Goal: Information Seeking & Learning: Learn about a topic

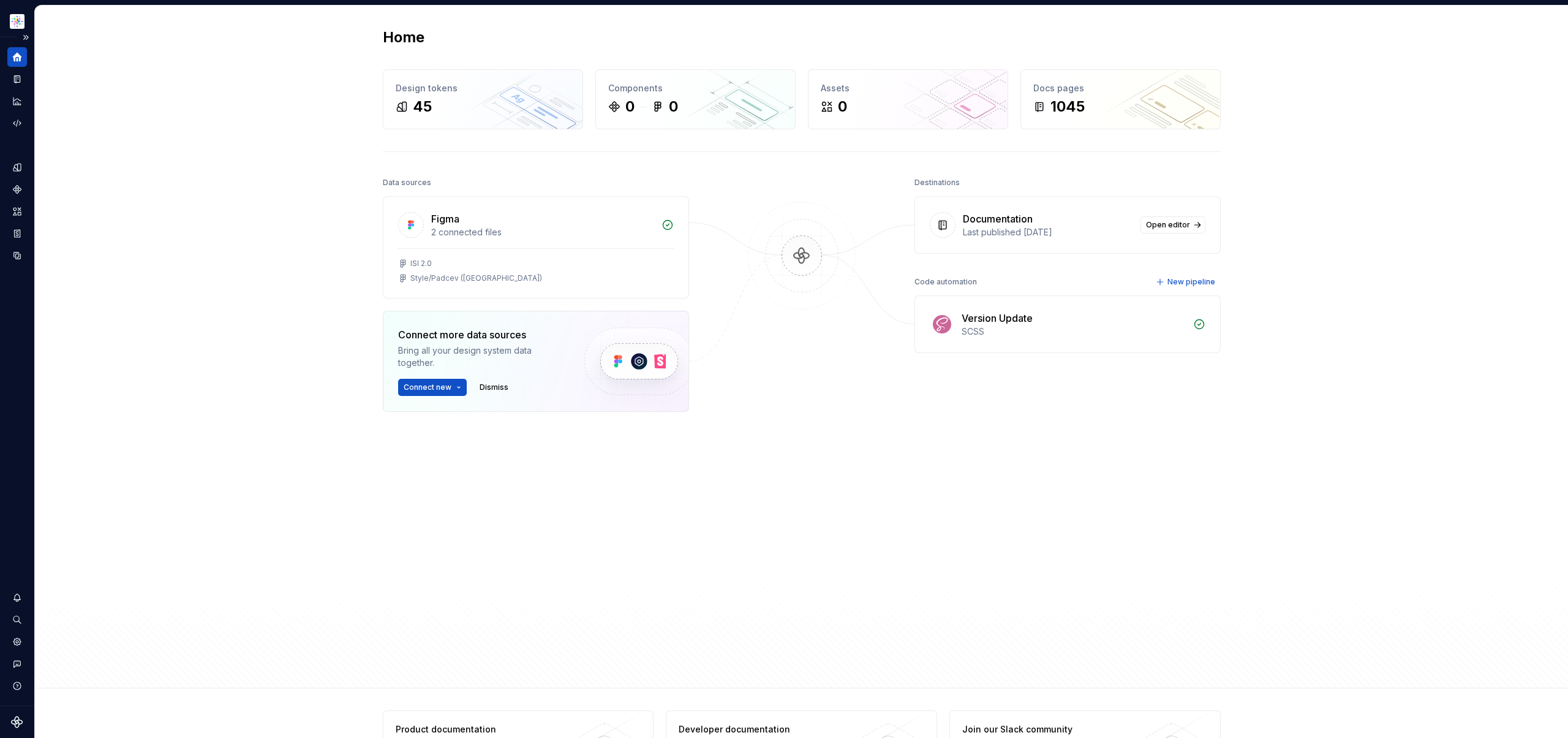
click at [18, 60] on icon "Home" at bounding box center [17, 57] width 11 height 11
click at [13, 55] on icon "Home" at bounding box center [17, 57] width 11 height 11
click at [25, 34] on button "Expand sidebar" at bounding box center [26, 38] width 18 height 18
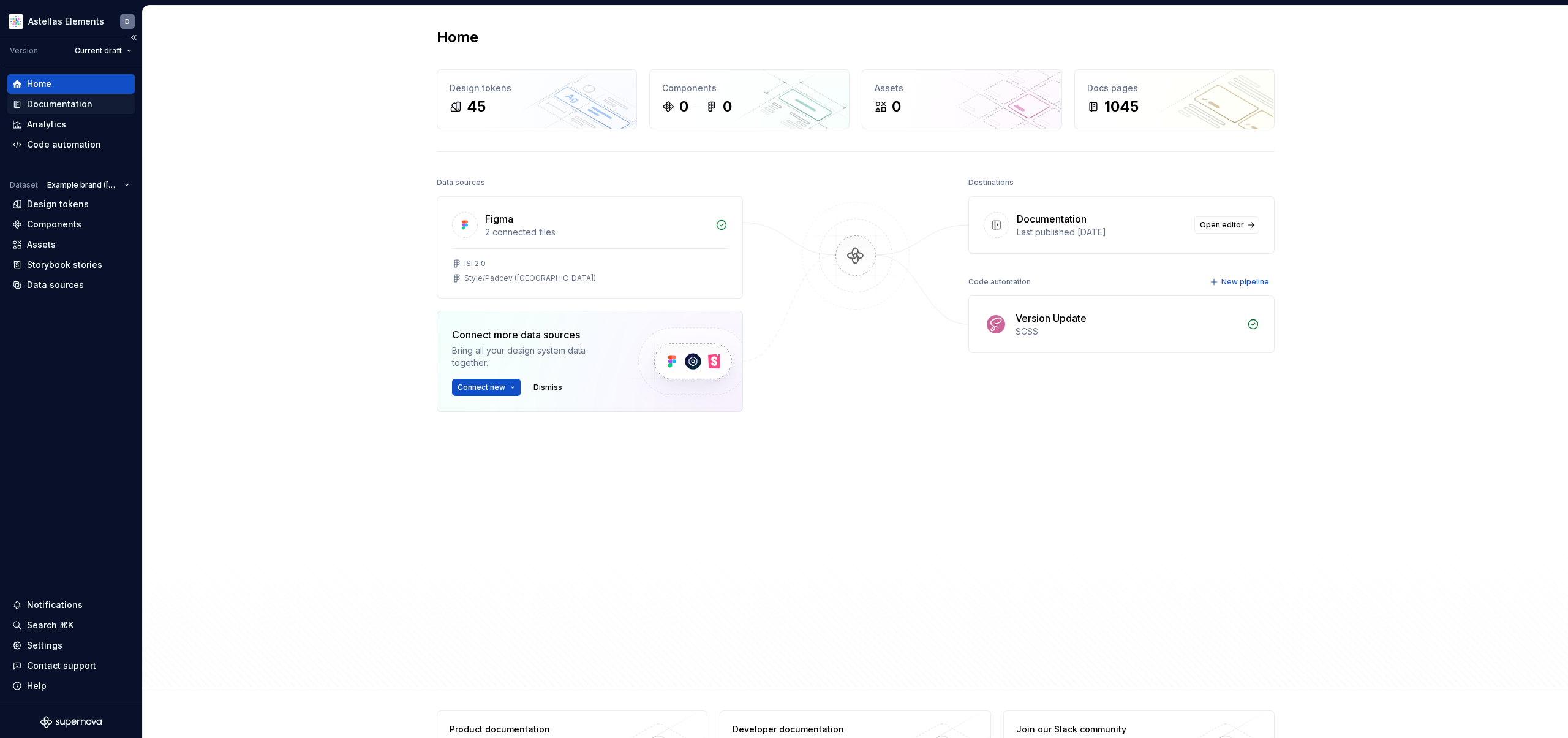
click at [99, 105] on div "Documentation" at bounding box center [71, 104] width 117 height 12
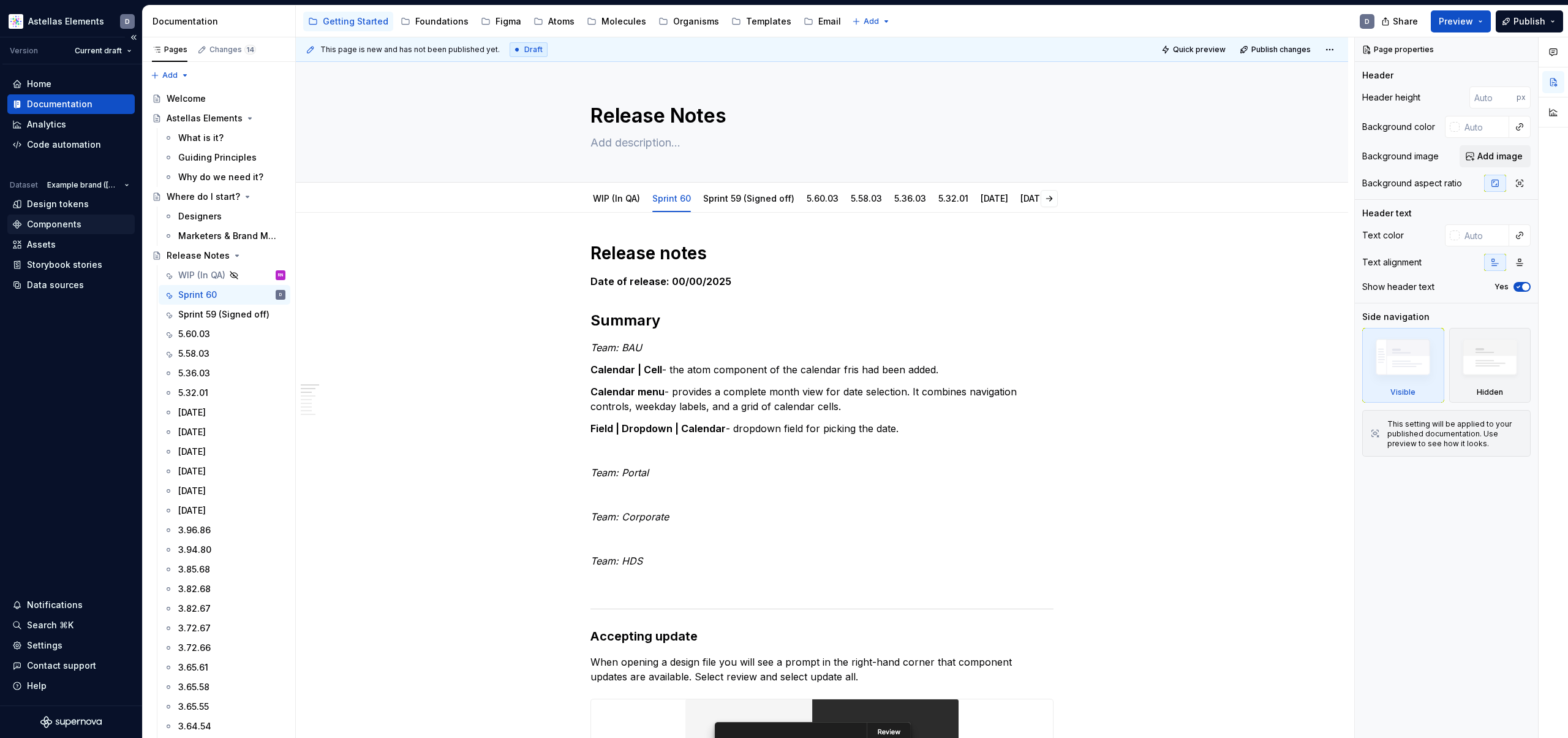
click at [52, 221] on div "Components" at bounding box center [54, 224] width 54 height 12
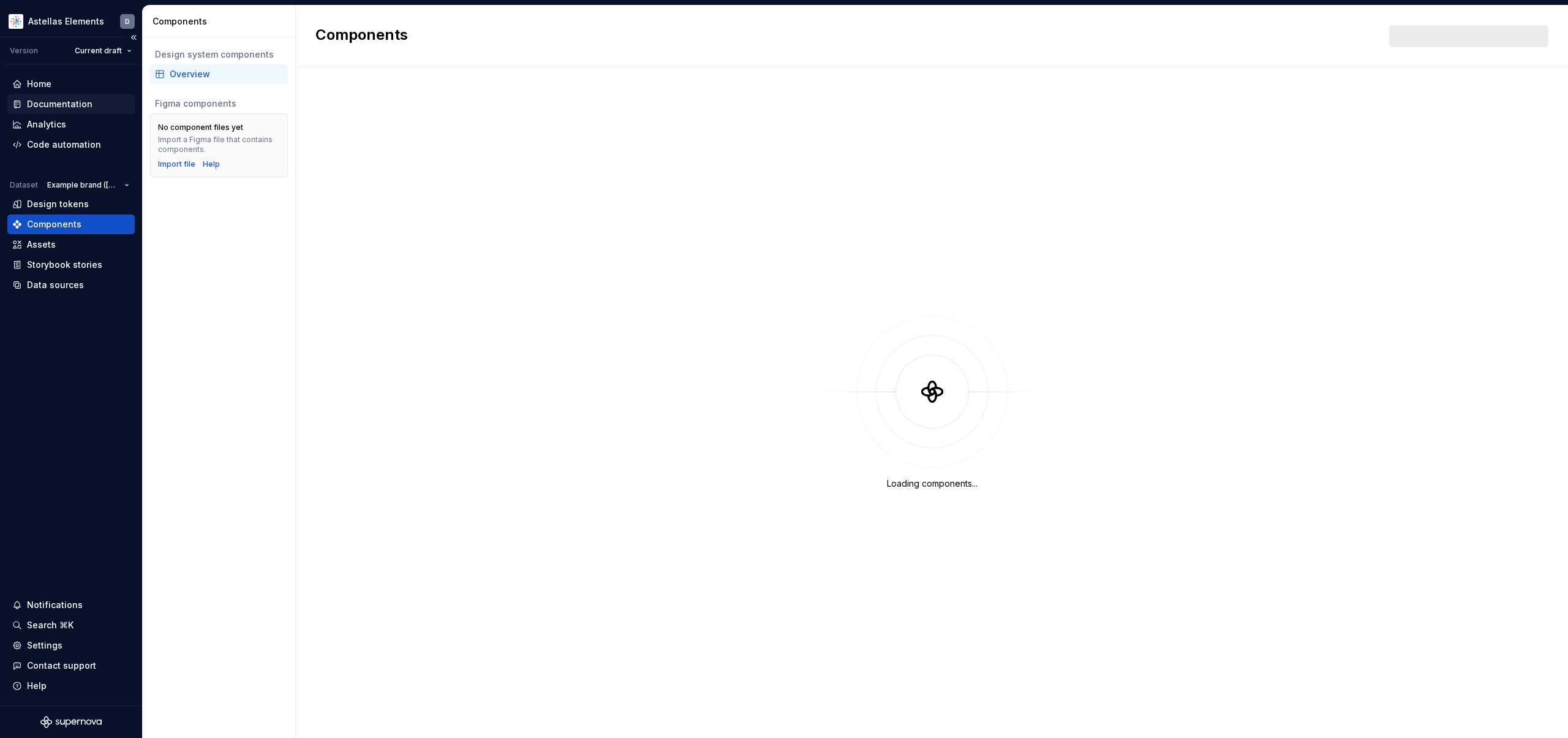
click at [66, 105] on div "Documentation" at bounding box center [60, 104] width 66 height 12
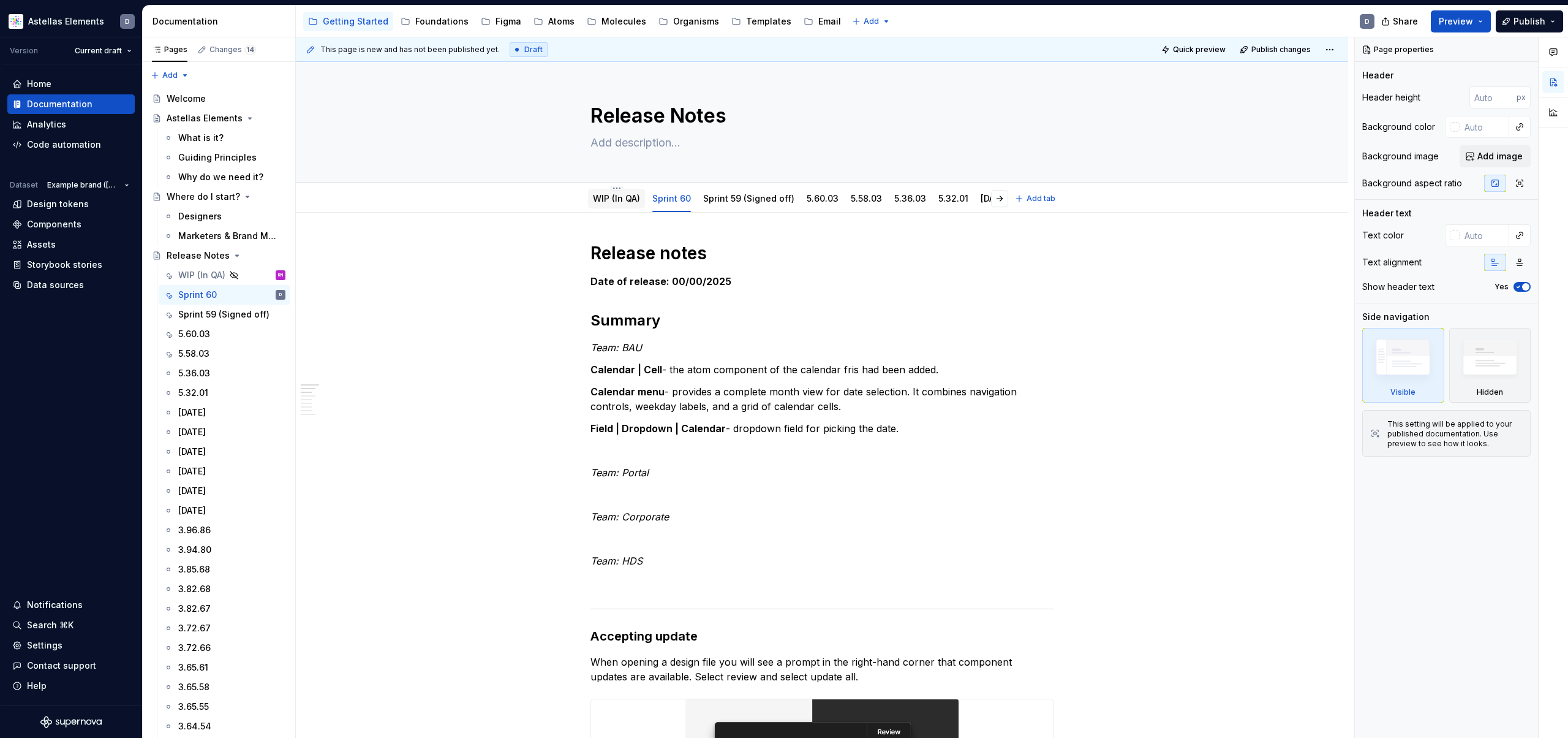
click at [618, 194] on link "WIP (In QA)" at bounding box center [616, 198] width 47 height 11
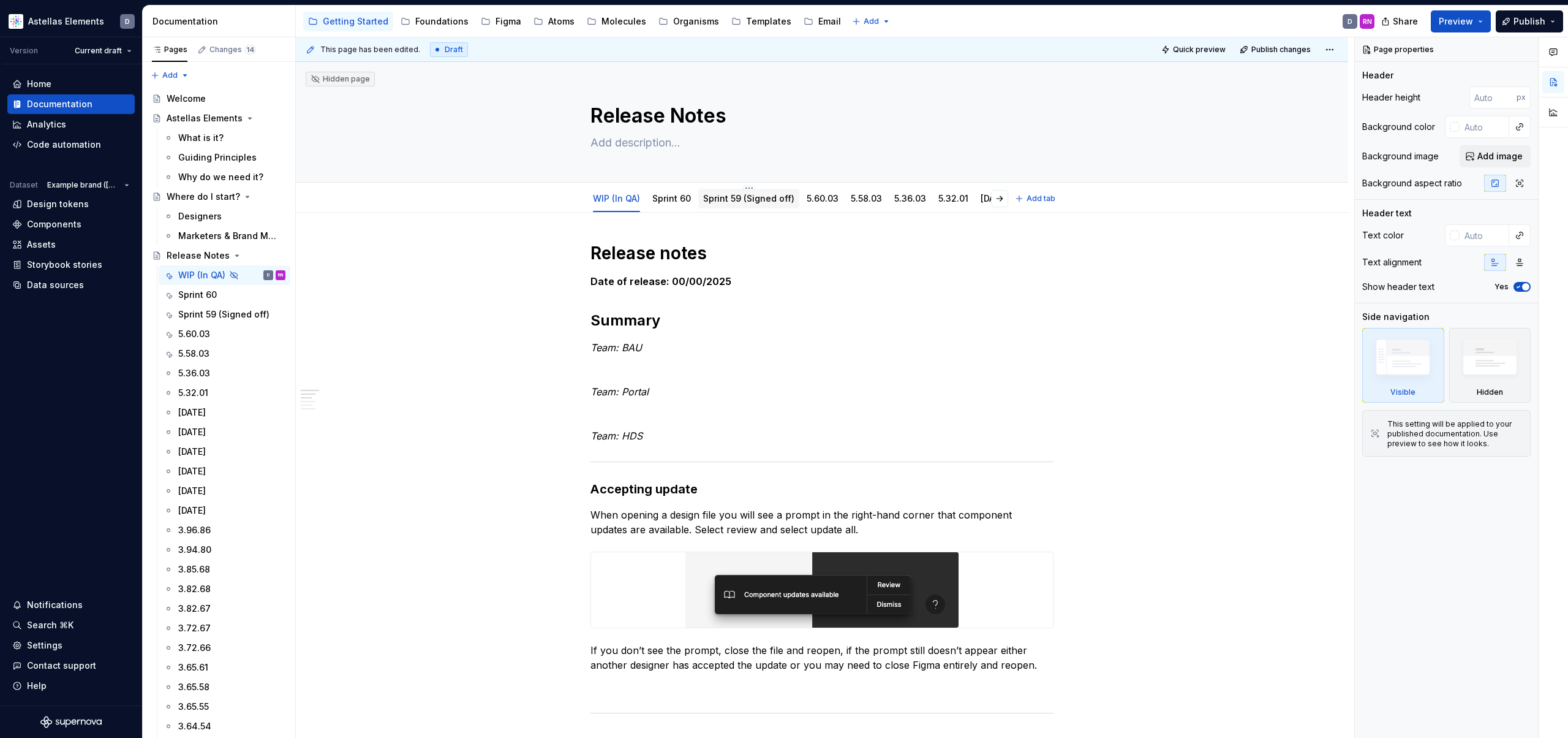
click at [780, 201] on link "Sprint 59 (Signed off)" at bounding box center [748, 198] width 91 height 11
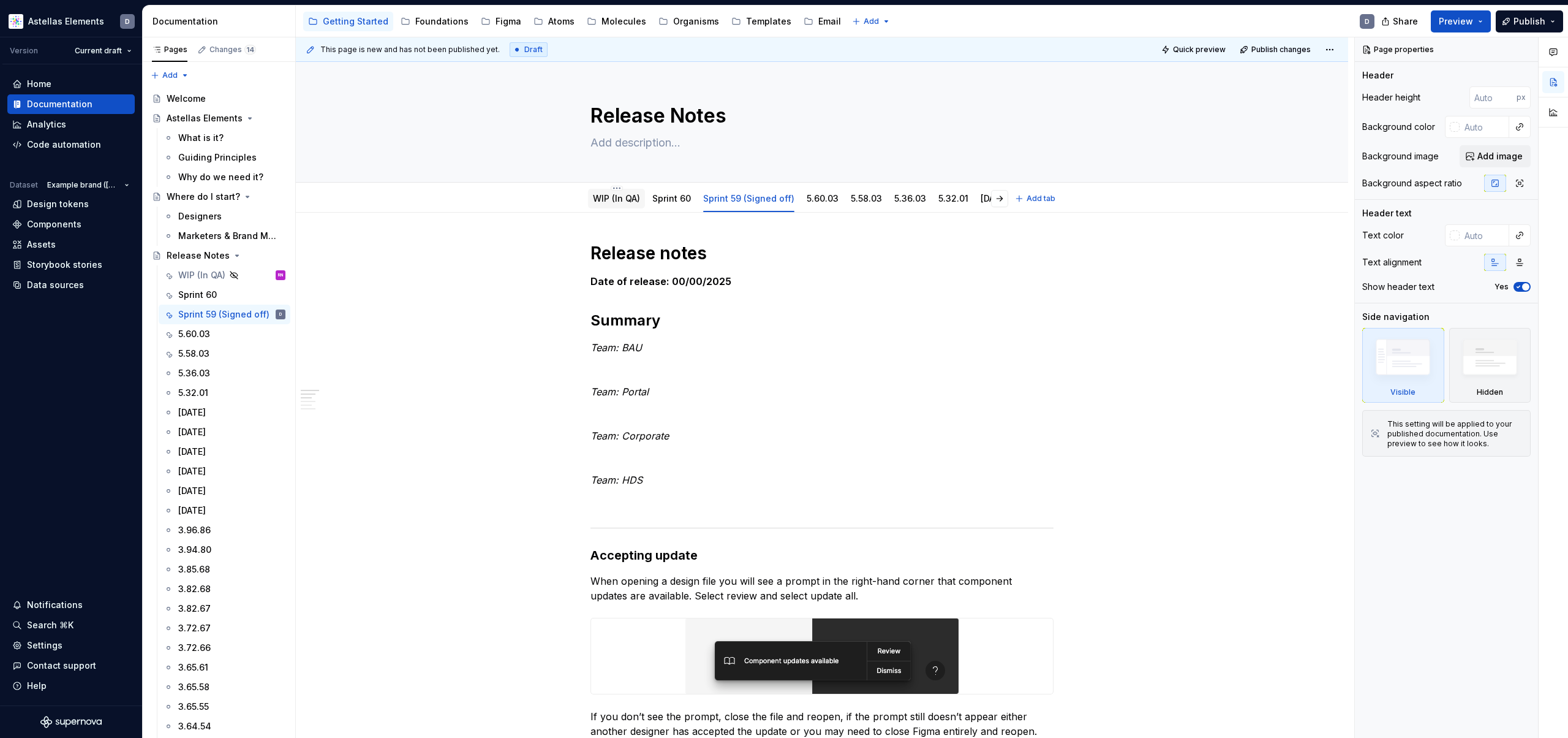
click at [609, 193] on link "WIP (In QA)" at bounding box center [616, 198] width 47 height 11
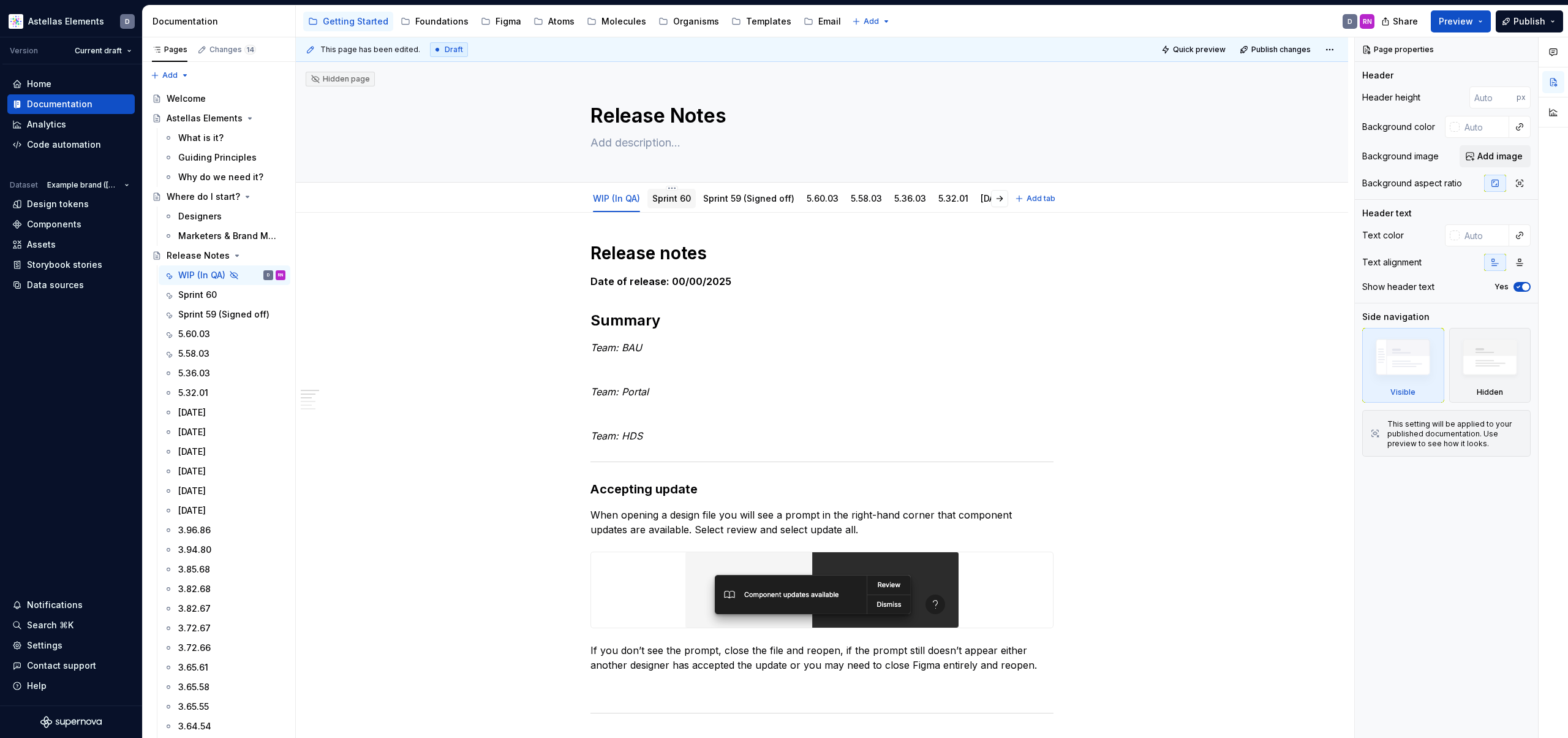
click at [677, 201] on link "Sprint 60" at bounding box center [671, 198] width 38 height 11
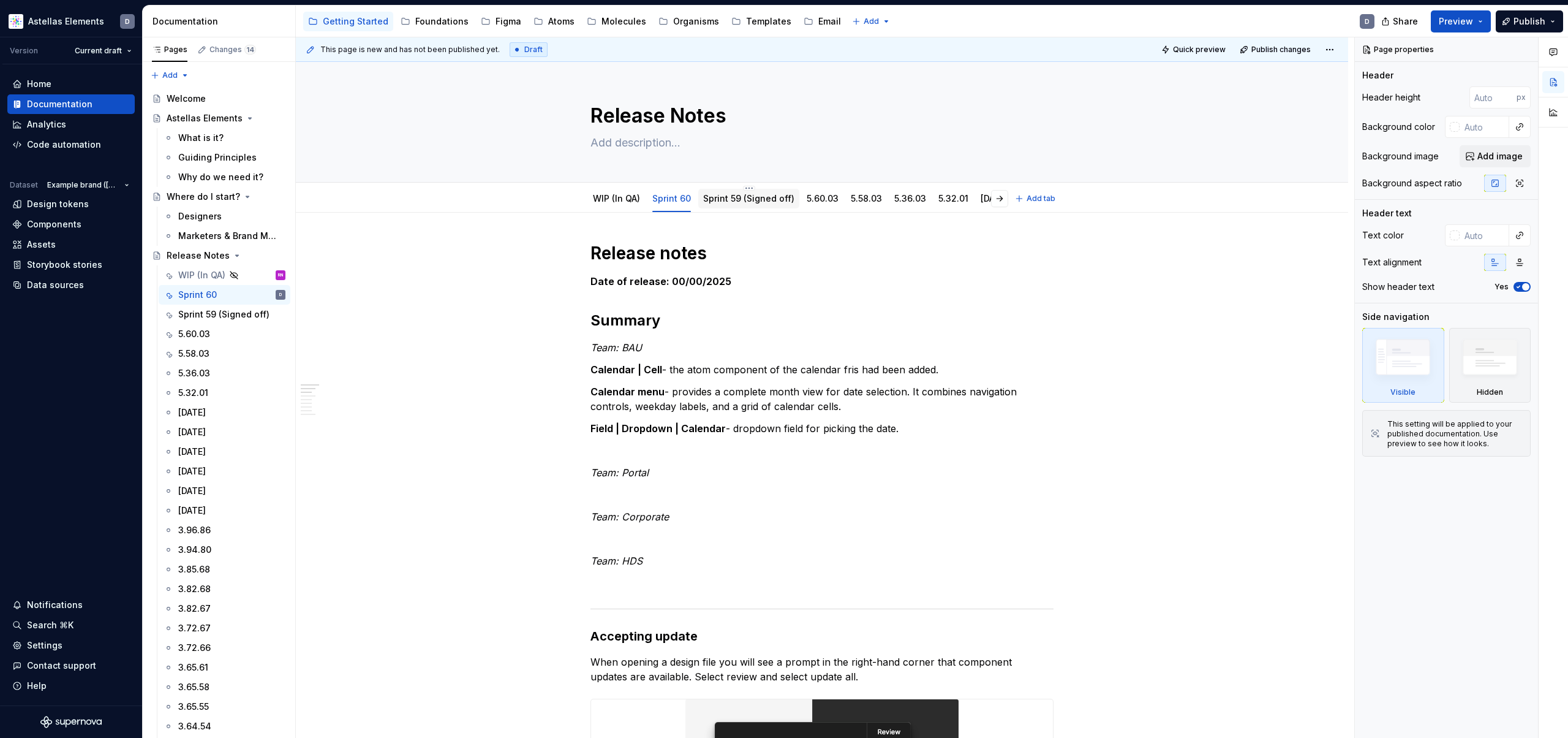
click at [773, 199] on link "Sprint 59 (Signed off)" at bounding box center [748, 198] width 91 height 11
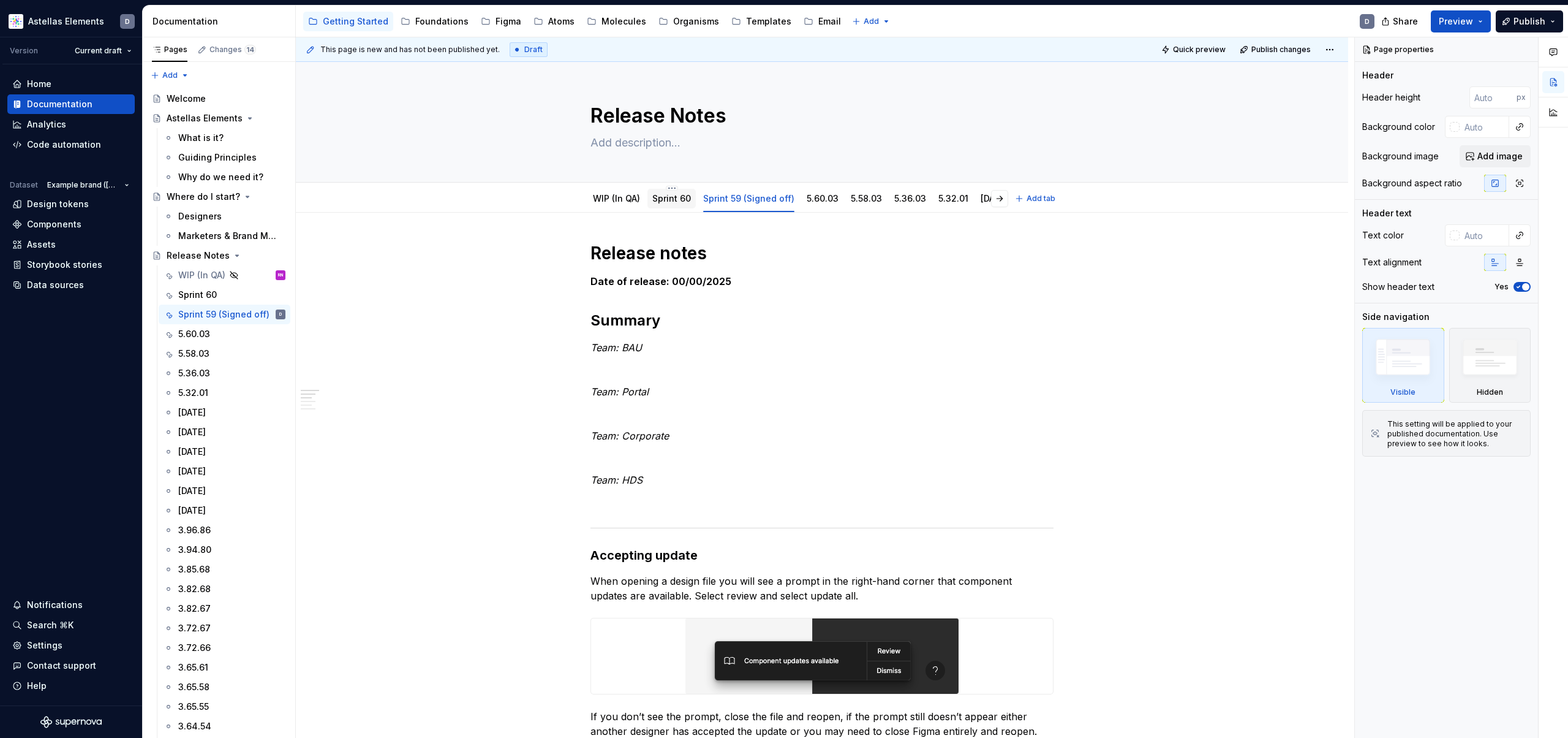
click at [679, 206] on div "Sprint 60" at bounding box center [671, 199] width 48 height 19
click at [688, 199] on link "Sprint 60" at bounding box center [671, 198] width 38 height 11
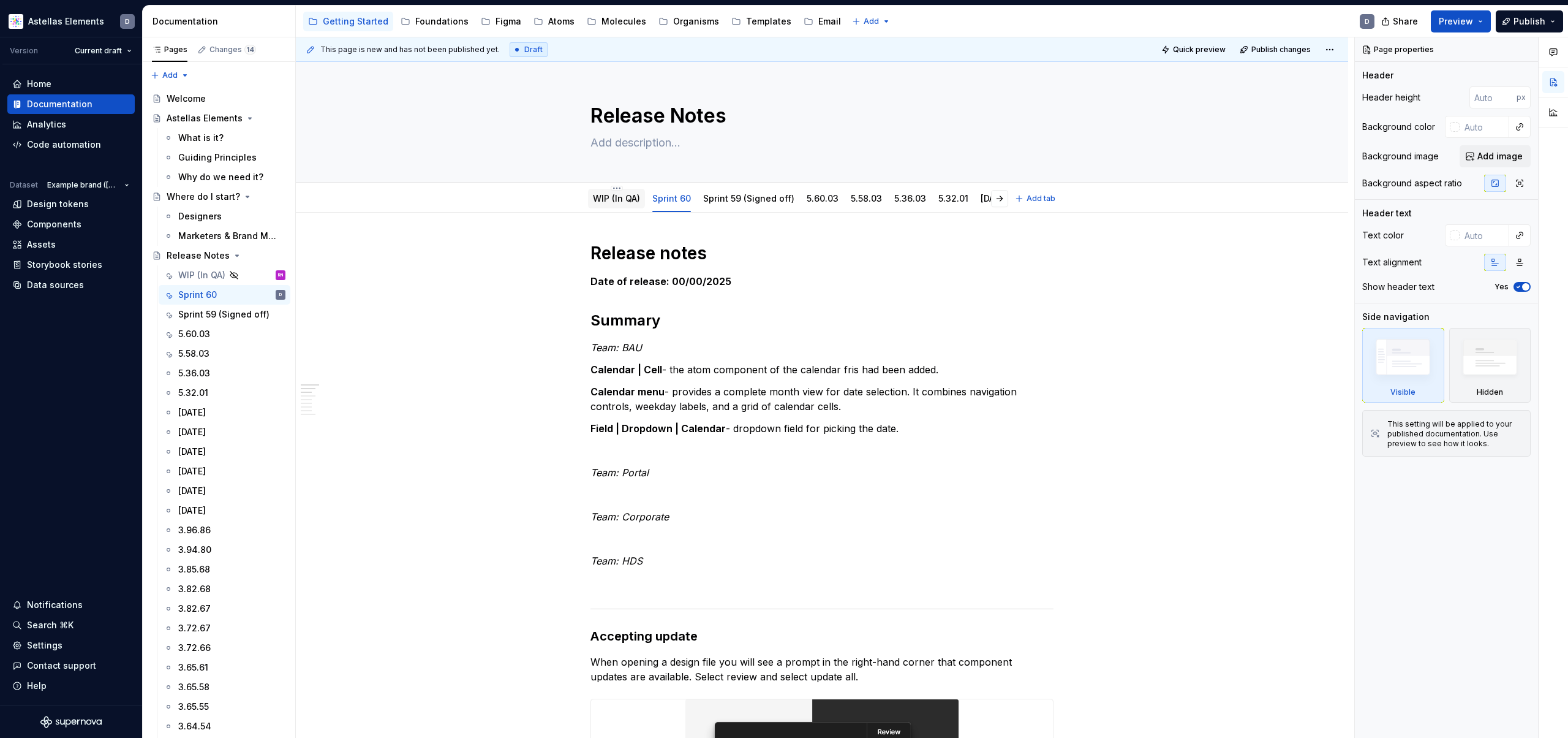
click at [623, 200] on link "WIP (In QA)" at bounding box center [616, 198] width 47 height 11
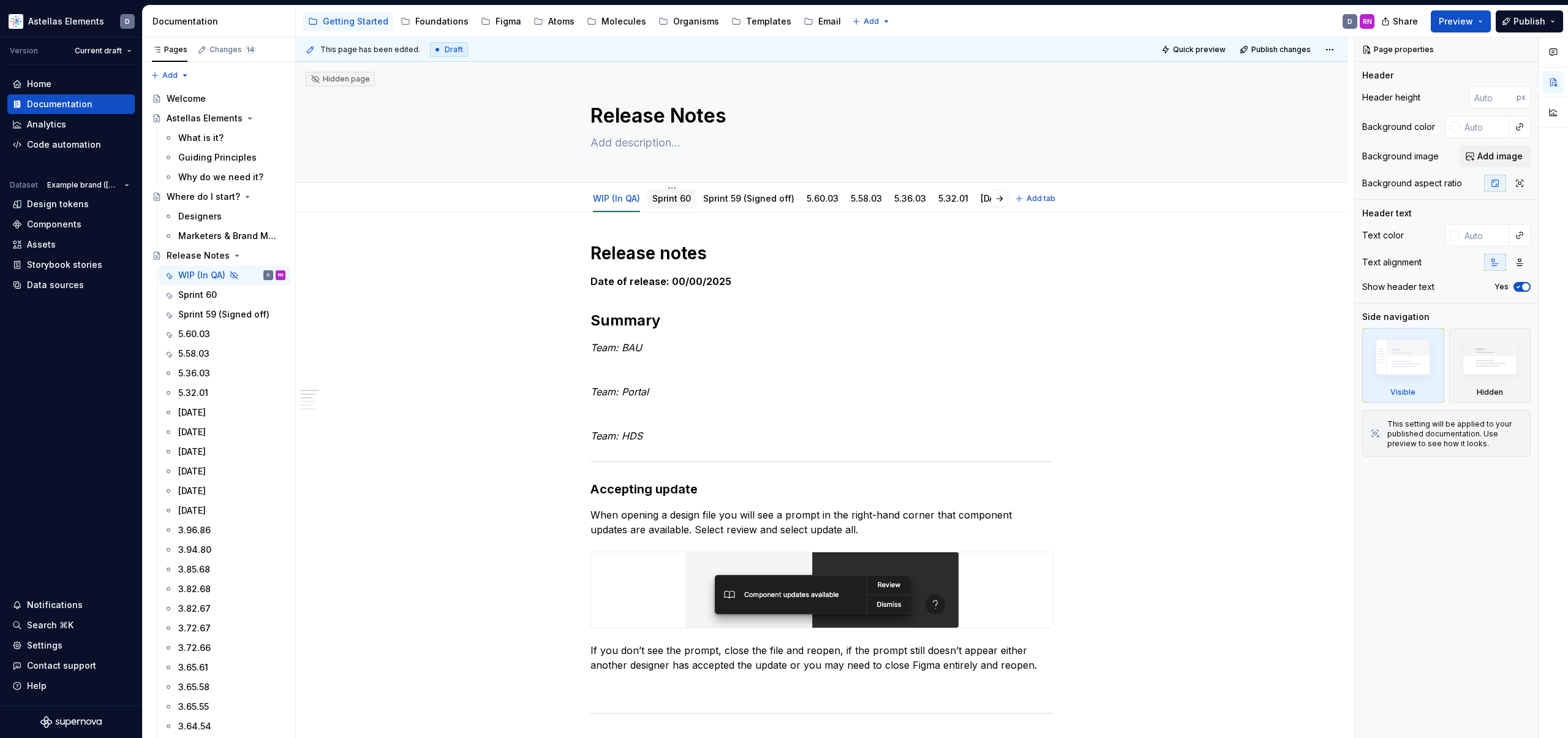
click at [666, 204] on div "Sprint 60" at bounding box center [671, 199] width 38 height 12
click at [662, 203] on link "Sprint 60" at bounding box center [671, 198] width 38 height 11
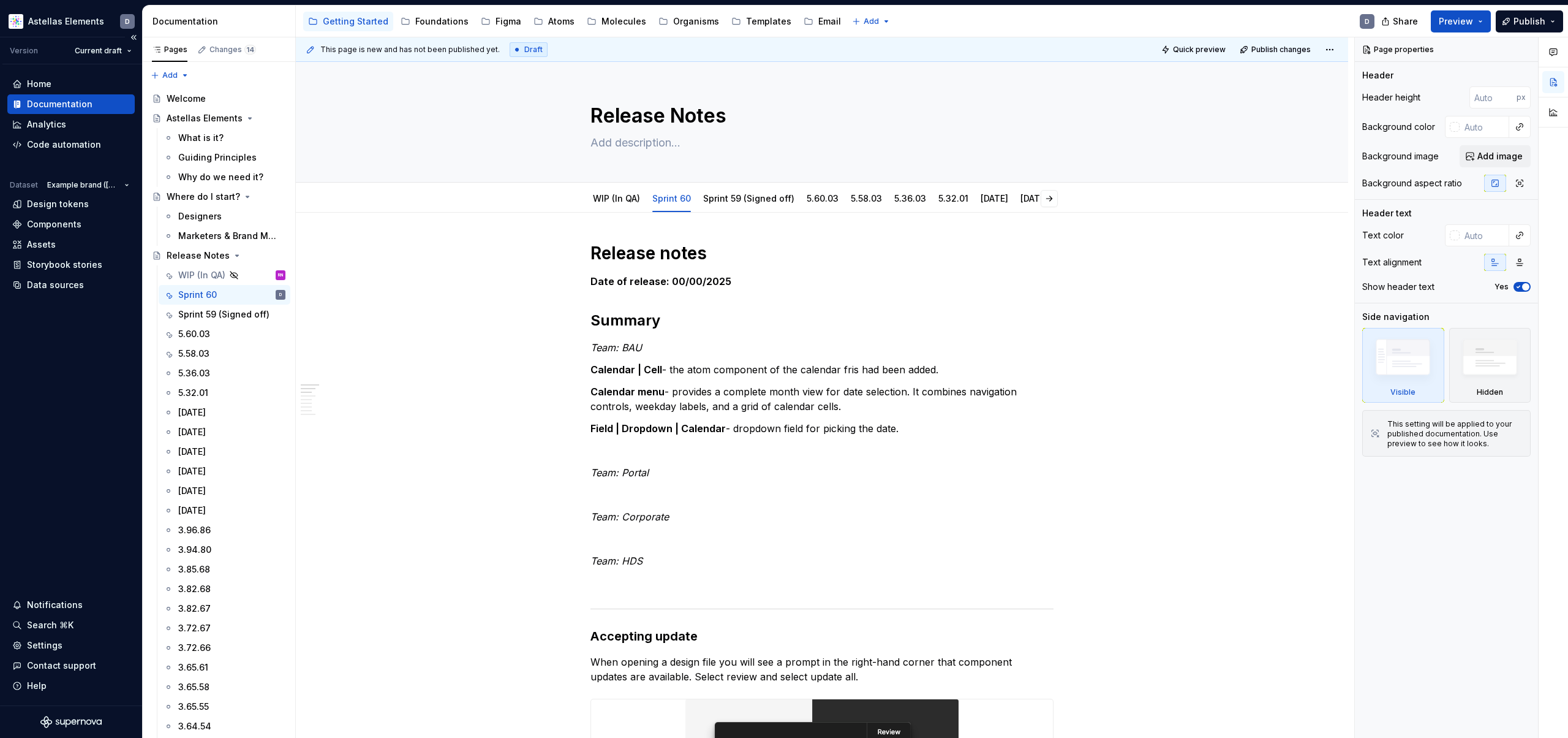
type textarea "*"
